Goal: Task Accomplishment & Management: Manage account settings

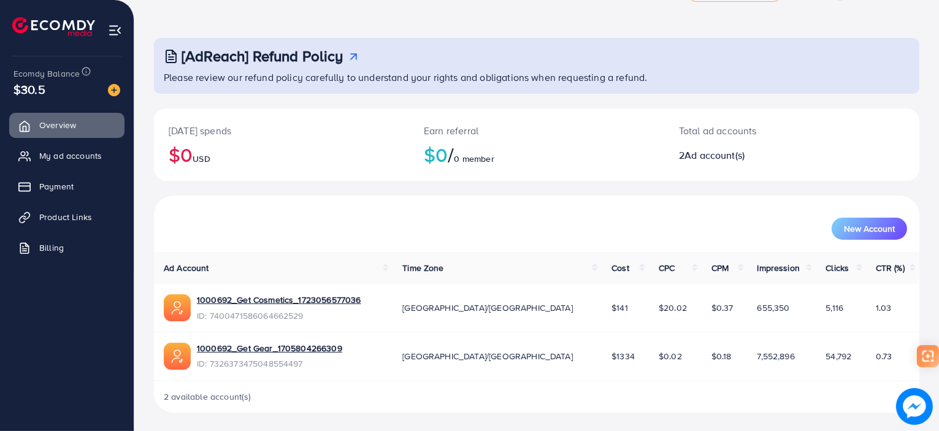
scroll to position [39, 0]
click at [45, 213] on span "Product Links" at bounding box center [68, 217] width 53 height 12
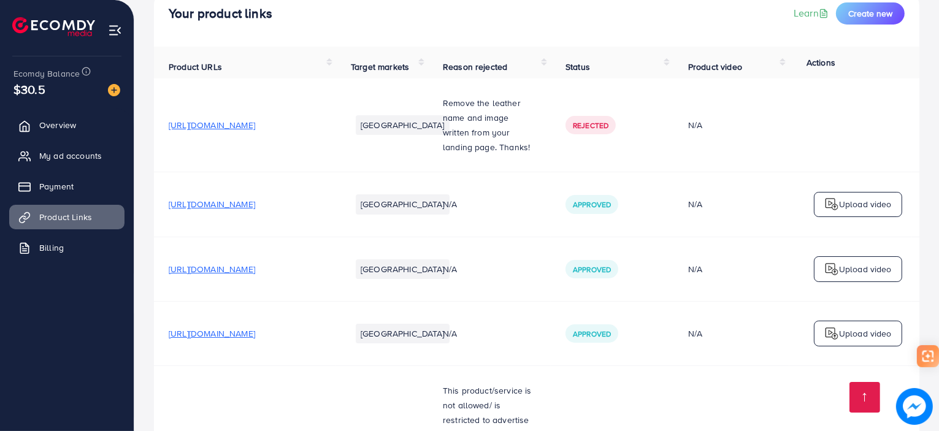
scroll to position [30, 0]
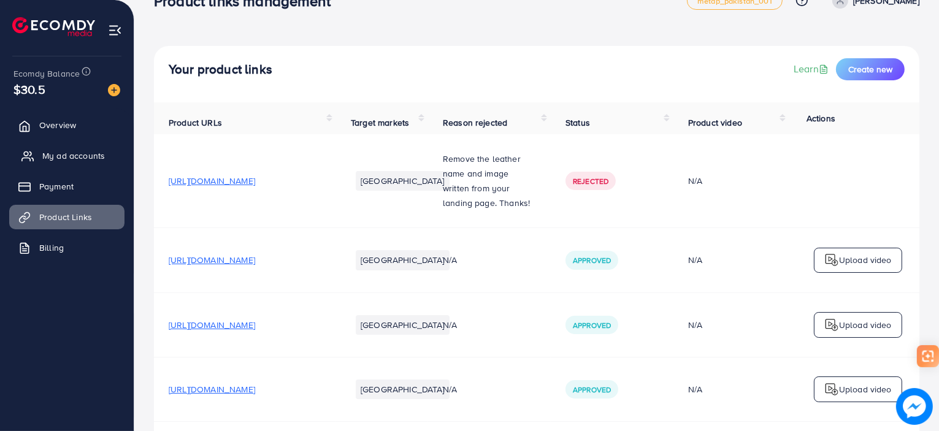
click at [74, 149] on link "My ad accounts" at bounding box center [66, 156] width 115 height 25
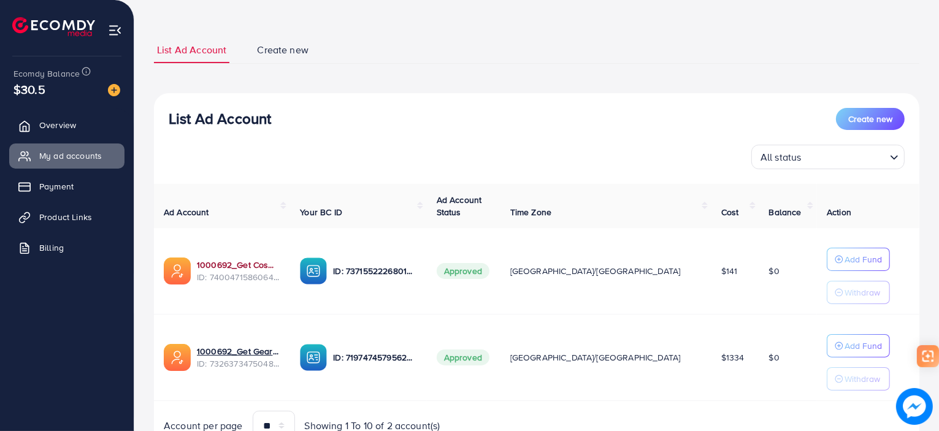
scroll to position [110, 0]
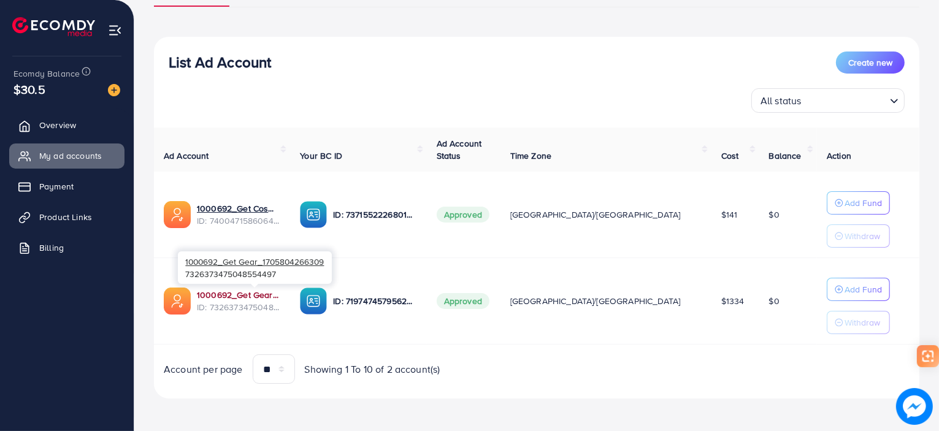
click at [244, 293] on link "1000692_Get Gear_1705804266309" at bounding box center [238, 295] width 83 height 12
click at [259, 296] on link "1000692_Get Gear_1705804266309" at bounding box center [238, 295] width 83 height 12
click at [280, 301] on span "ID: 7326373475048554497" at bounding box center [238, 307] width 83 height 12
click at [255, 293] on link "1000692_Get Gear_1705804266309" at bounding box center [238, 295] width 83 height 12
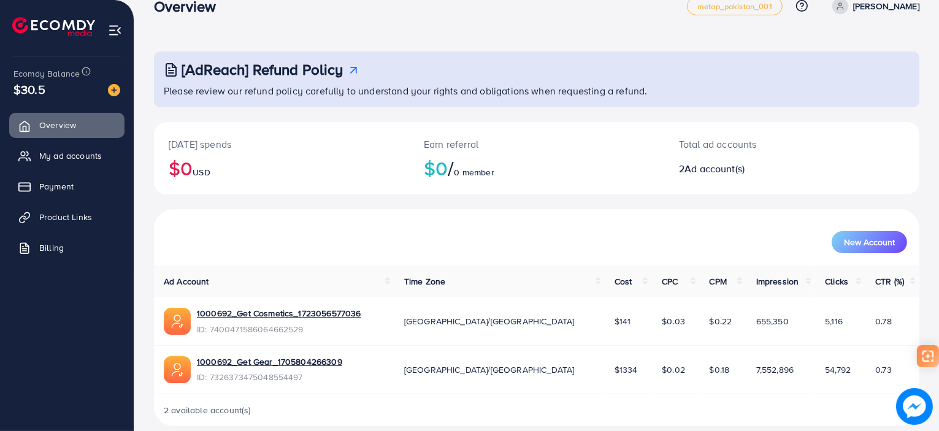
scroll to position [39, 0]
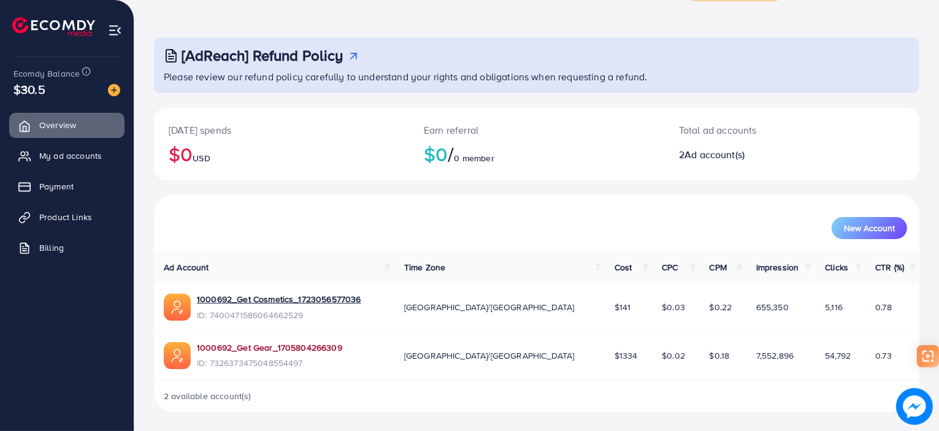
click at [300, 350] on link "1000692_Get Gear_1705804266309" at bounding box center [269, 348] width 145 height 12
